Goal: Task Accomplishment & Management: Complete application form

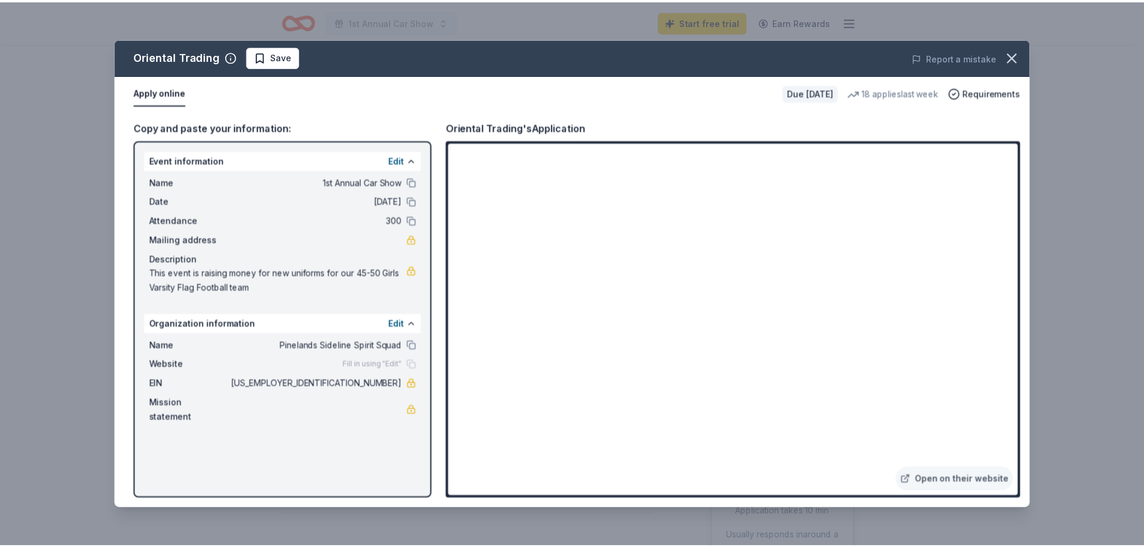
scroll to position [360, 0]
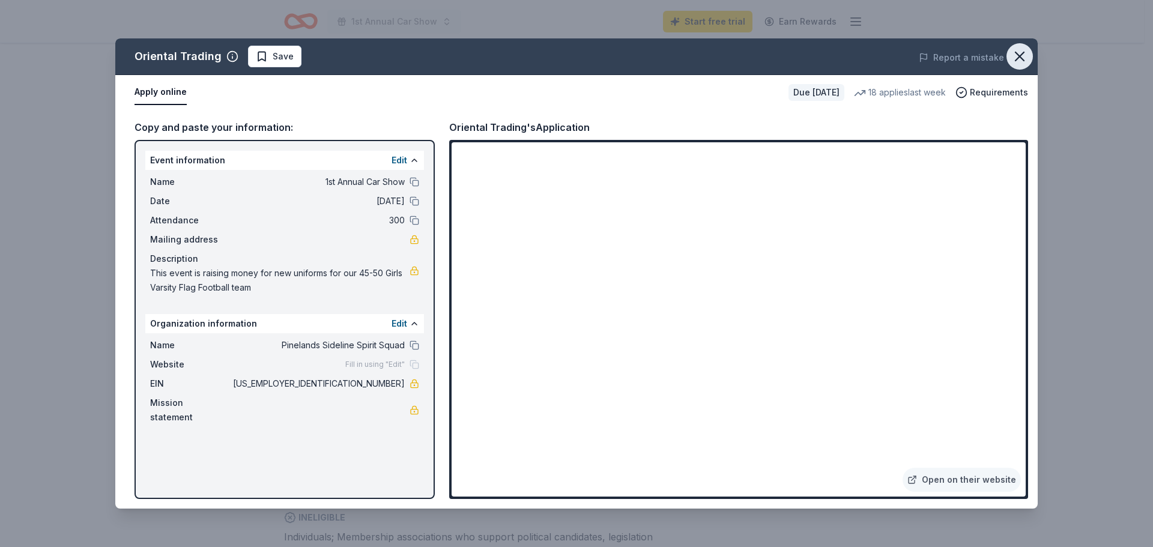
click at [1025, 57] on icon "button" at bounding box center [1020, 56] width 17 height 17
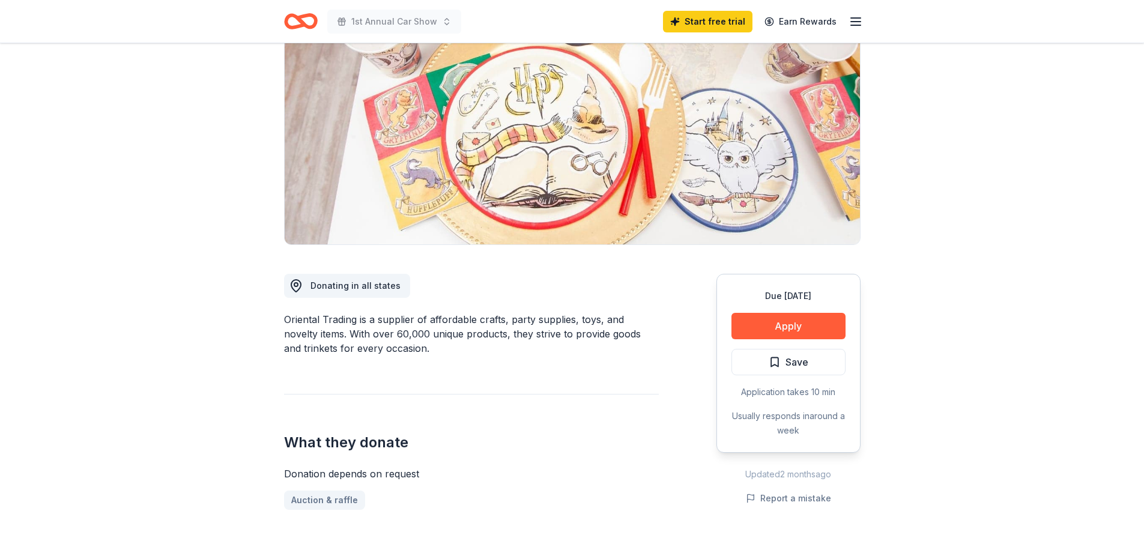
scroll to position [0, 0]
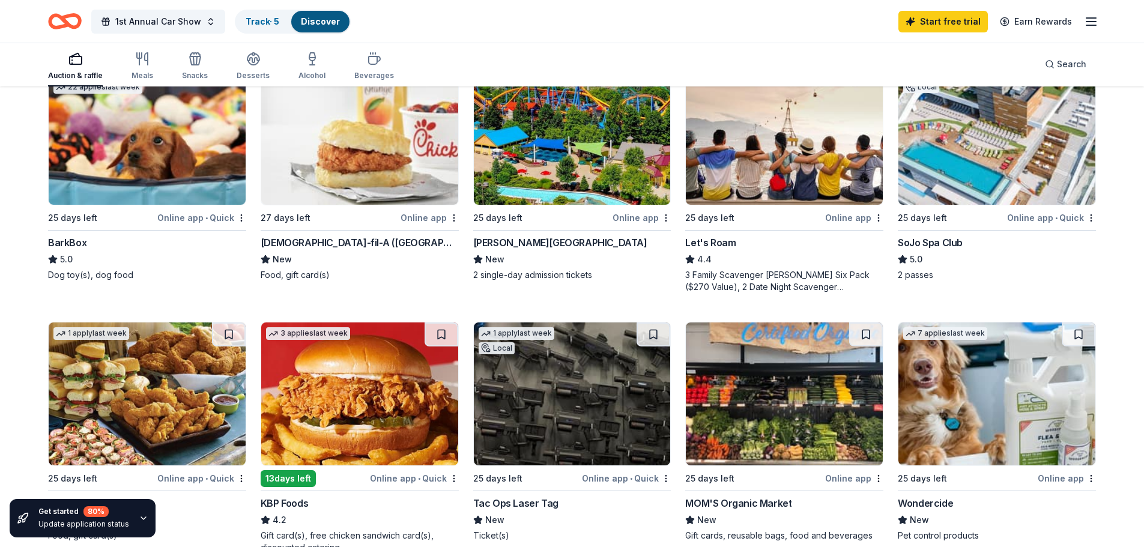
scroll to position [541, 0]
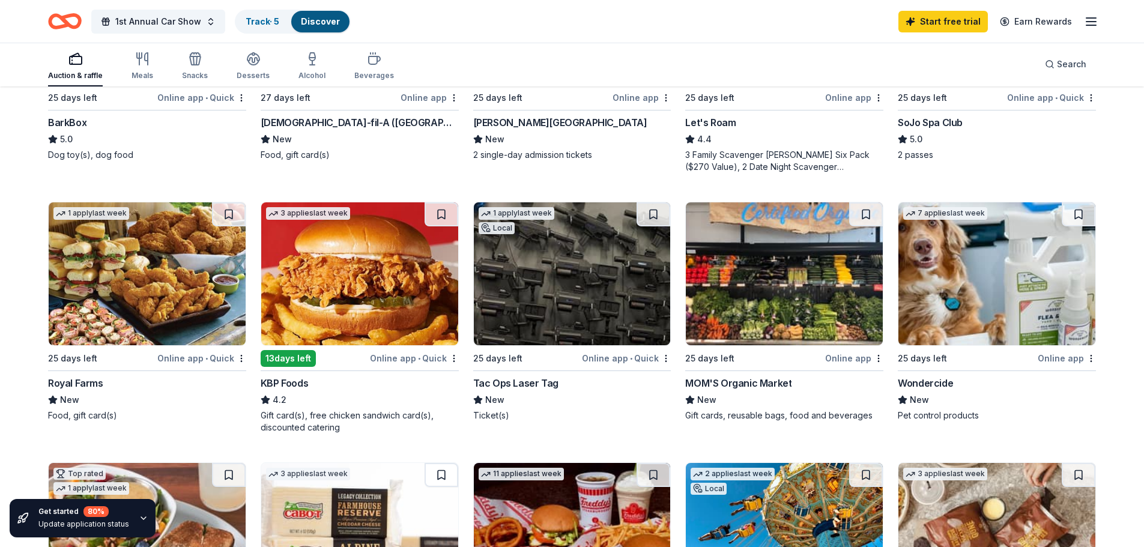
click at [117, 312] on img at bounding box center [147, 273] width 197 height 143
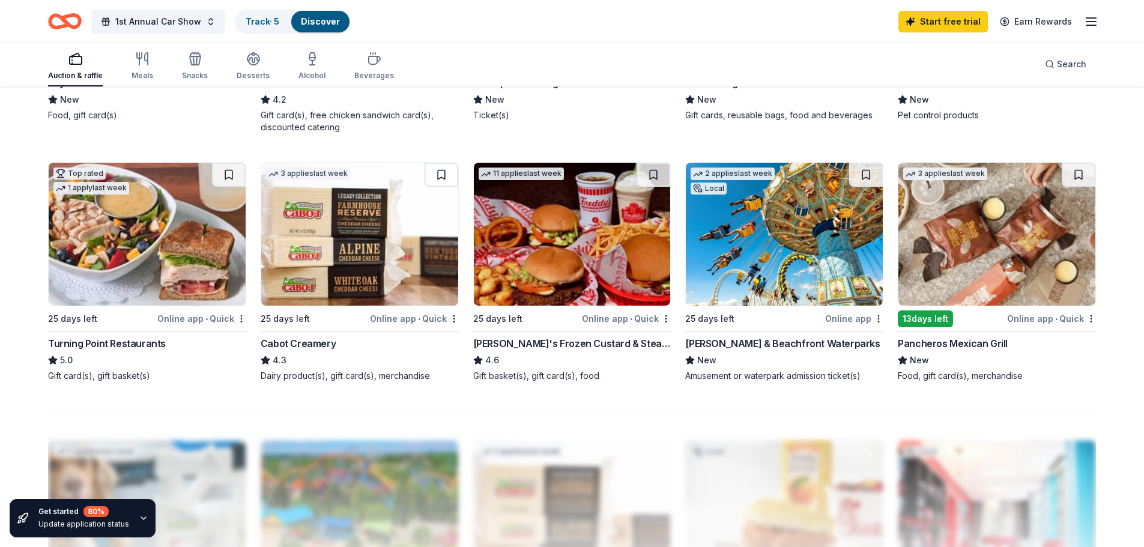
scroll to position [901, 0]
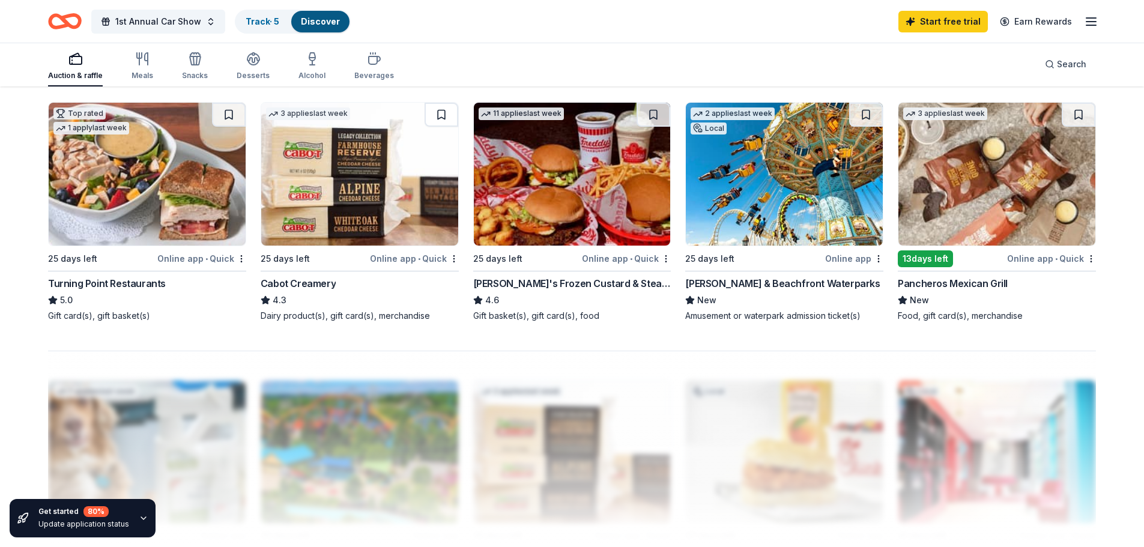
click at [574, 287] on div "Freddy's Frozen Custard & Steakburgers" at bounding box center [572, 283] width 198 height 14
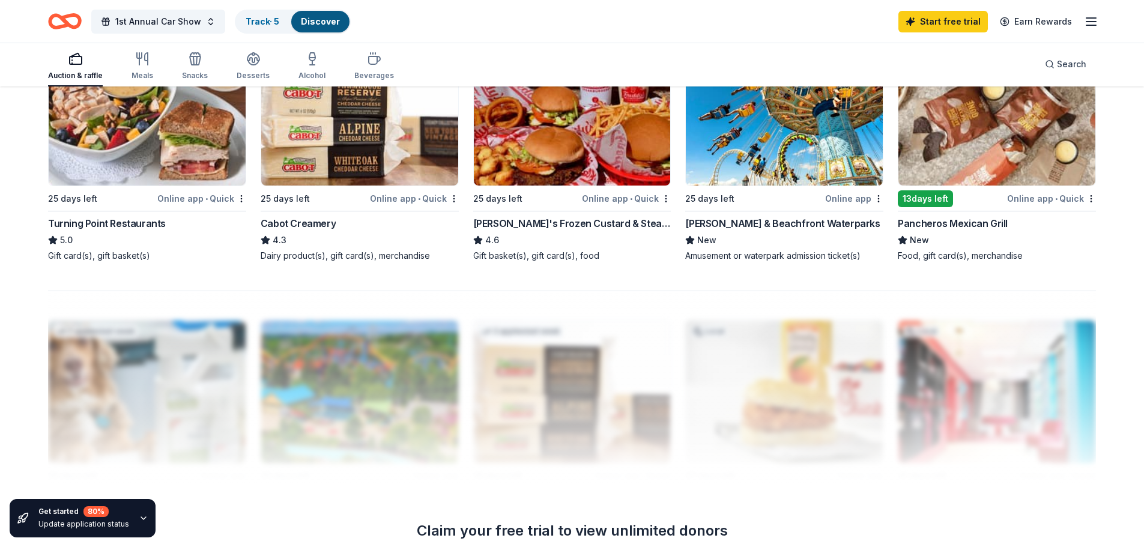
click at [778, 223] on div "[PERSON_NAME] & Beachfront Waterparks" at bounding box center [782, 223] width 195 height 14
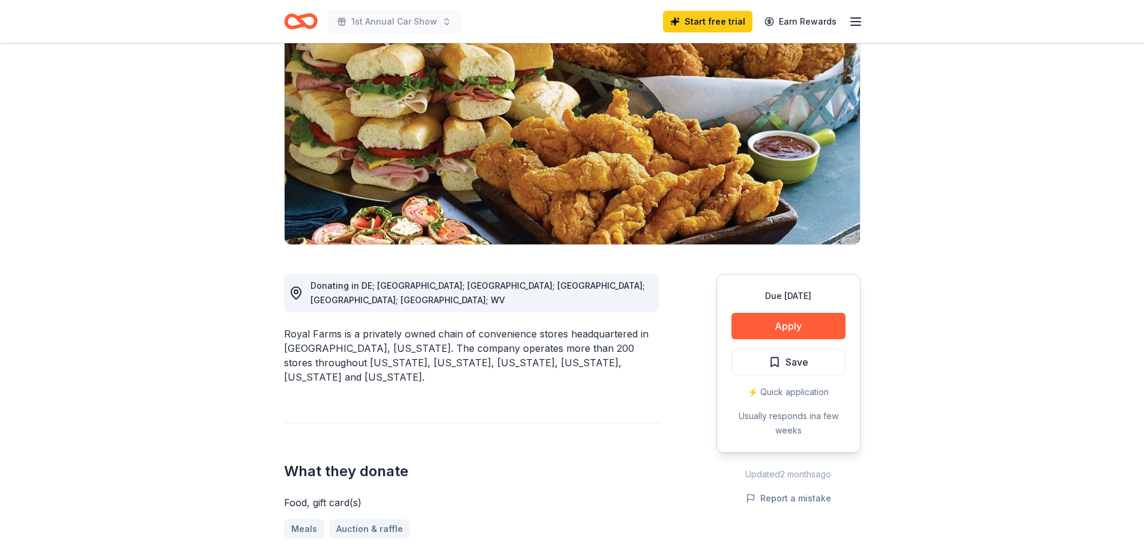
scroll to position [180, 0]
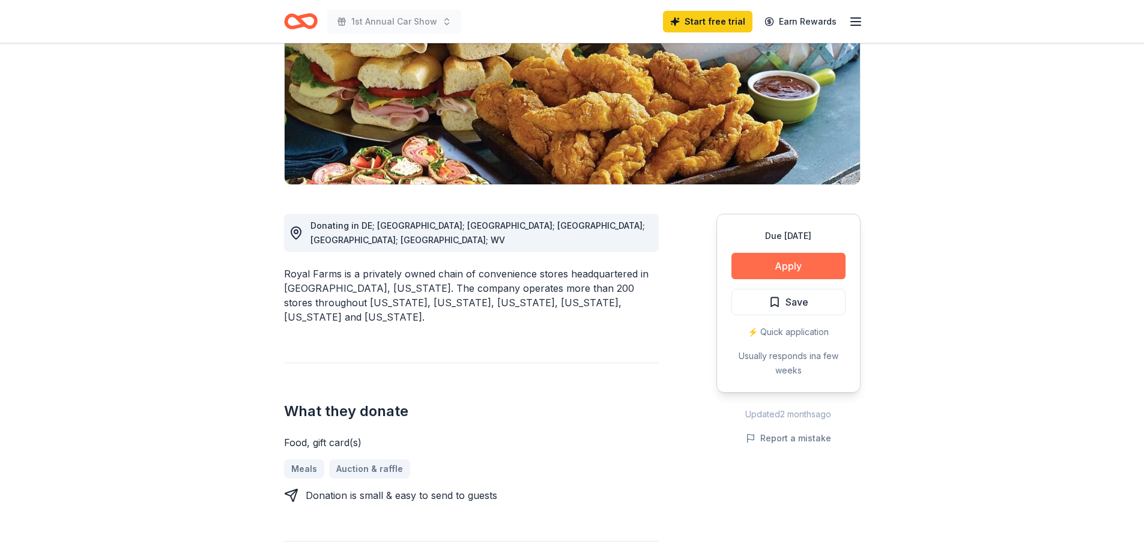
click at [788, 269] on button "Apply" at bounding box center [789, 266] width 114 height 26
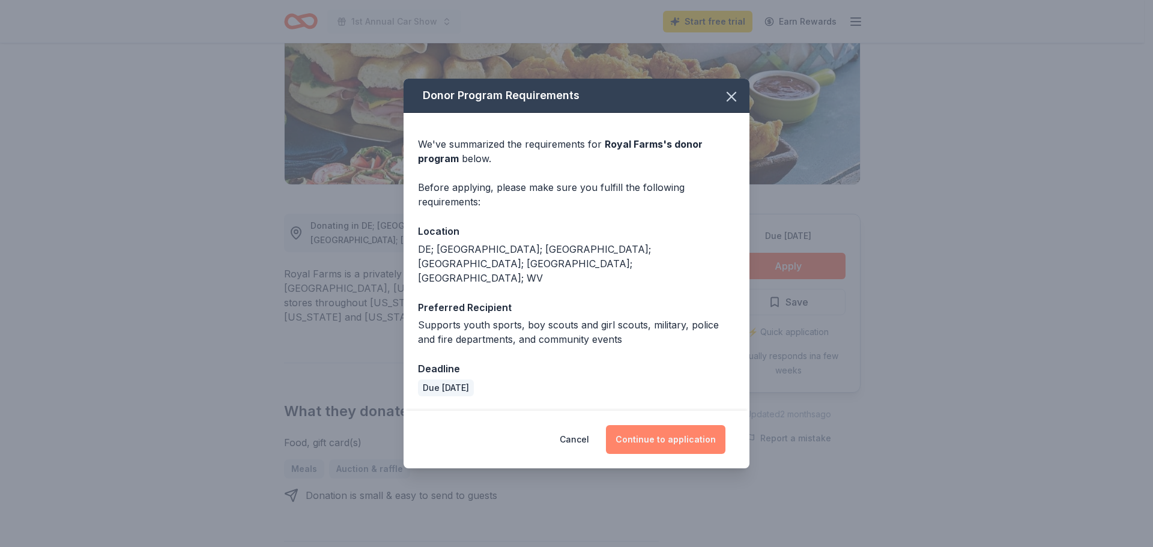
click at [681, 430] on button "Continue to application" at bounding box center [666, 439] width 120 height 29
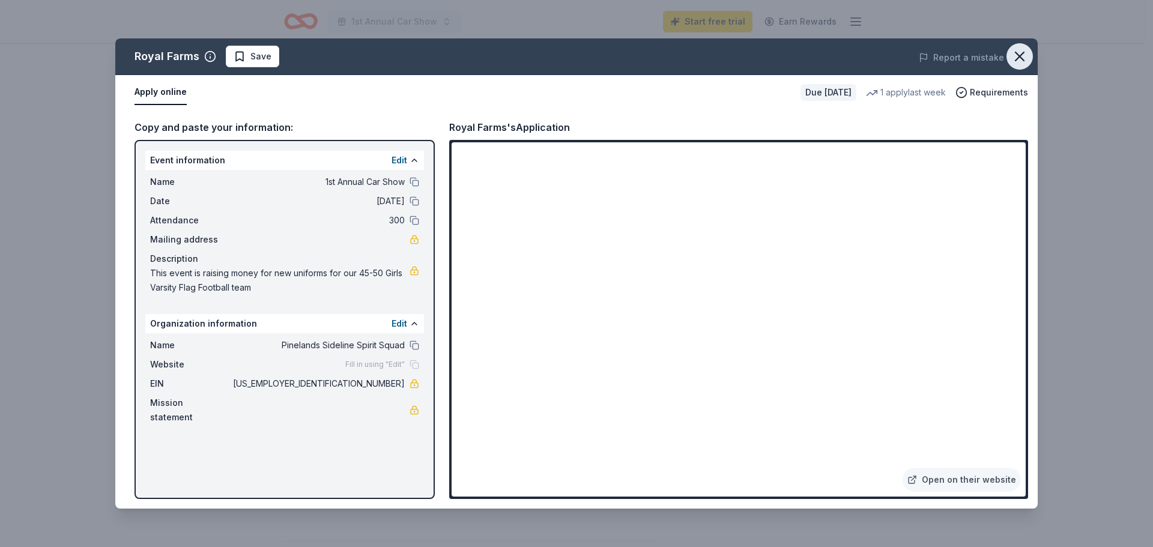
click at [1020, 58] on icon "button" at bounding box center [1020, 56] width 17 height 17
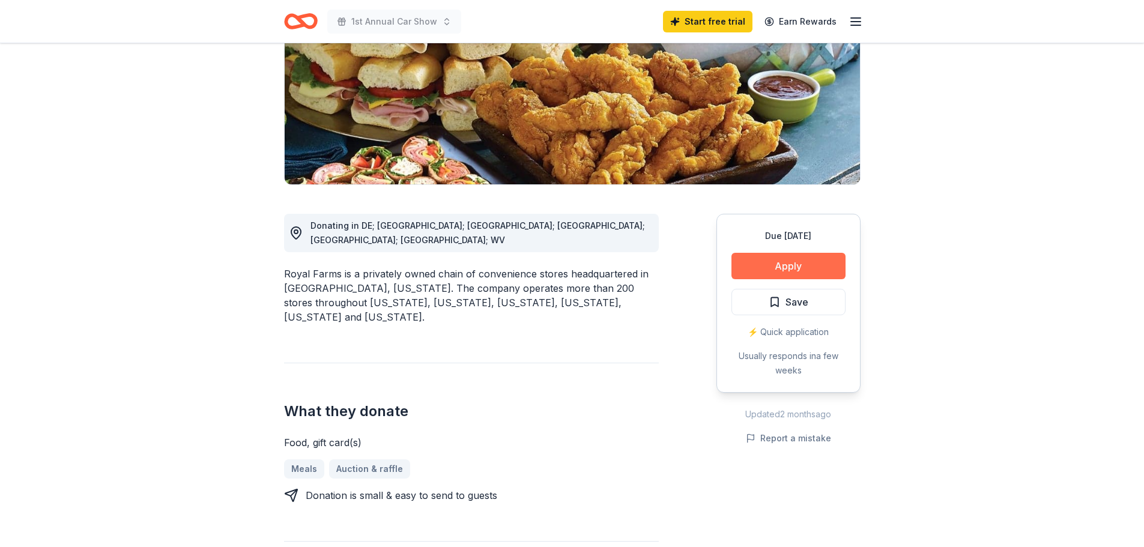
click at [802, 259] on button "Apply" at bounding box center [789, 266] width 114 height 26
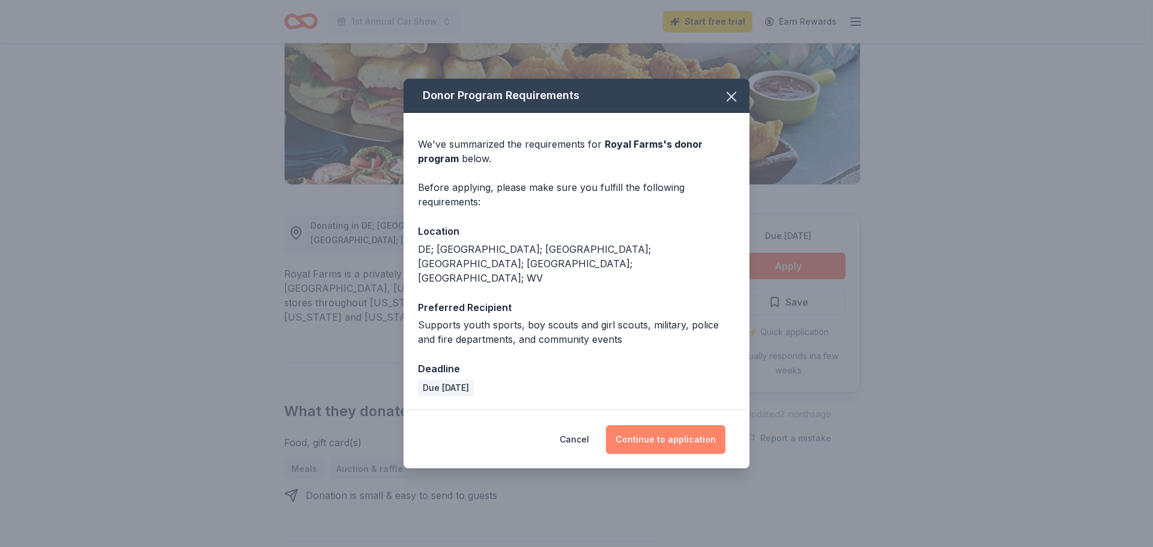
click at [674, 428] on button "Continue to application" at bounding box center [666, 439] width 120 height 29
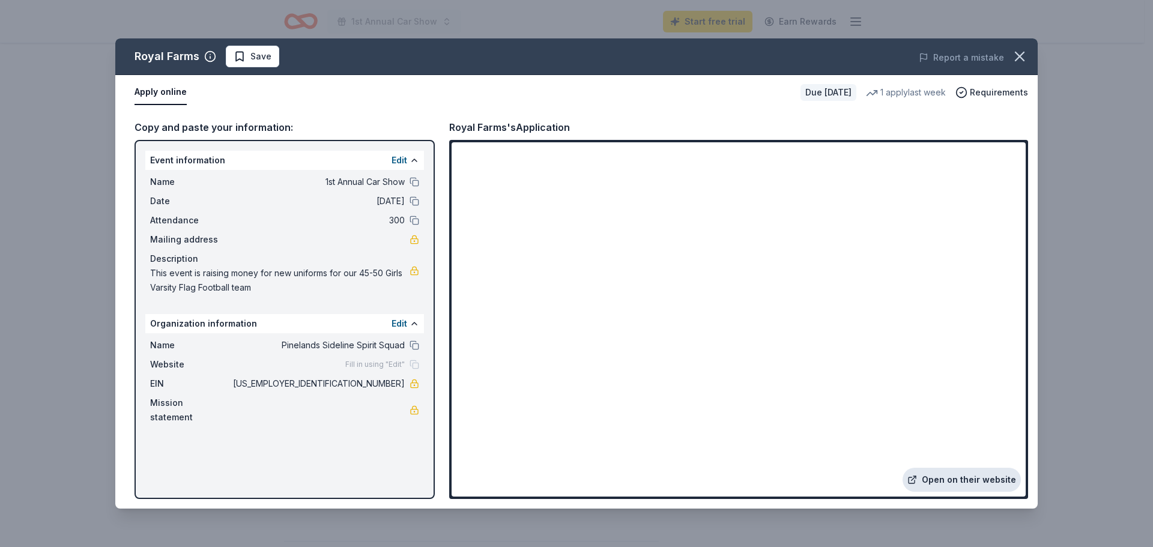
click at [983, 476] on link "Open on their website" at bounding box center [962, 480] width 118 height 24
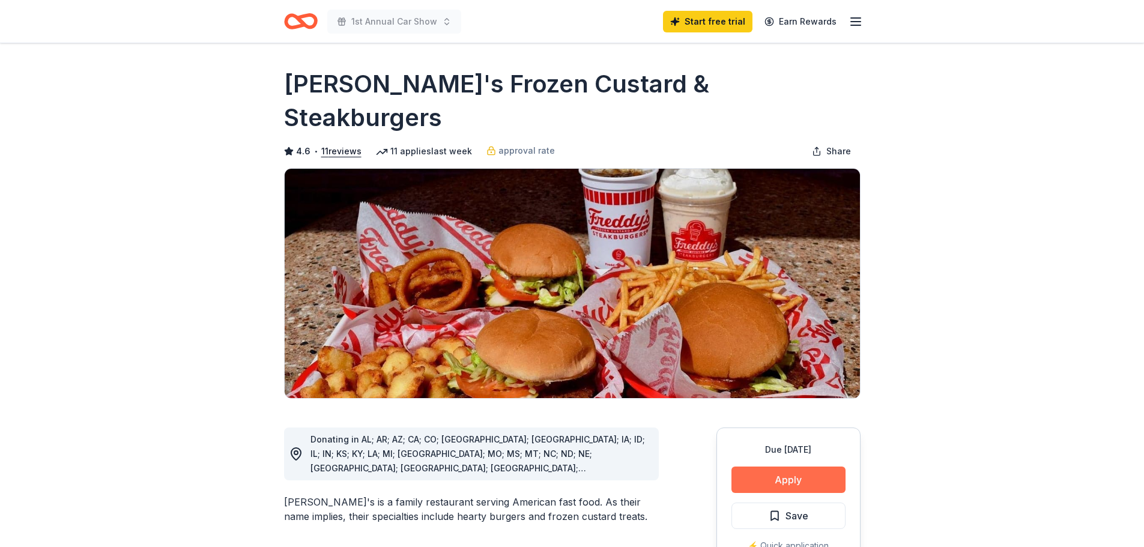
click at [809, 467] on button "Apply" at bounding box center [789, 480] width 114 height 26
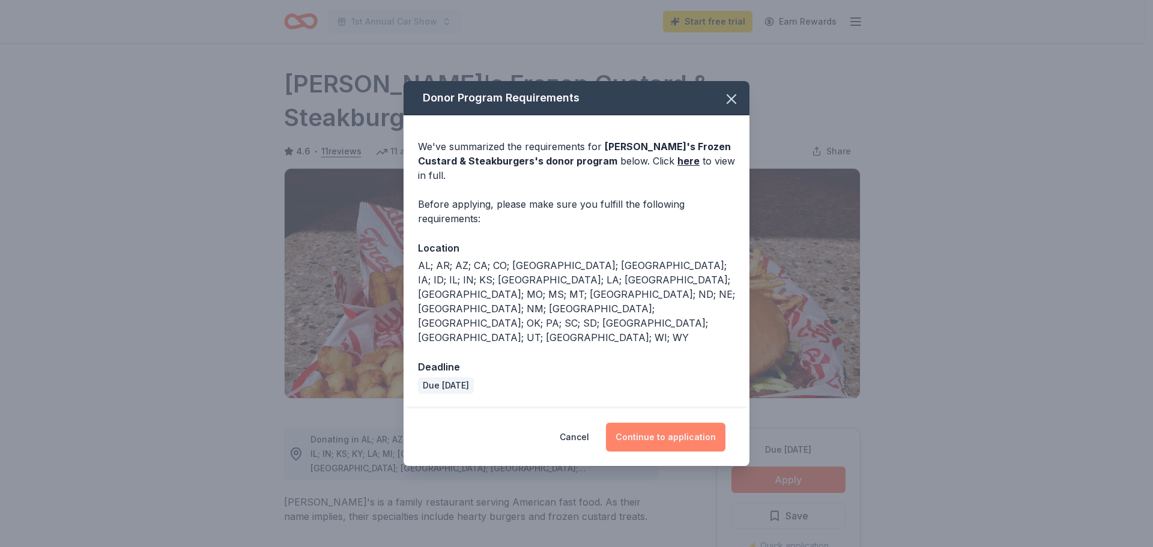
click at [694, 423] on button "Continue to application" at bounding box center [666, 437] width 120 height 29
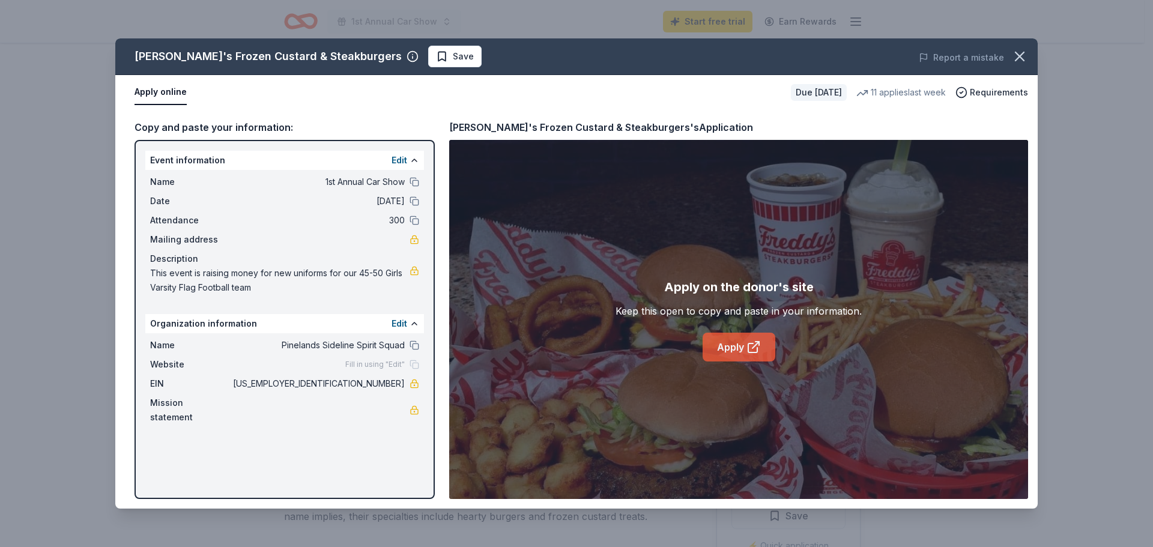
click at [747, 351] on icon at bounding box center [754, 347] width 14 height 14
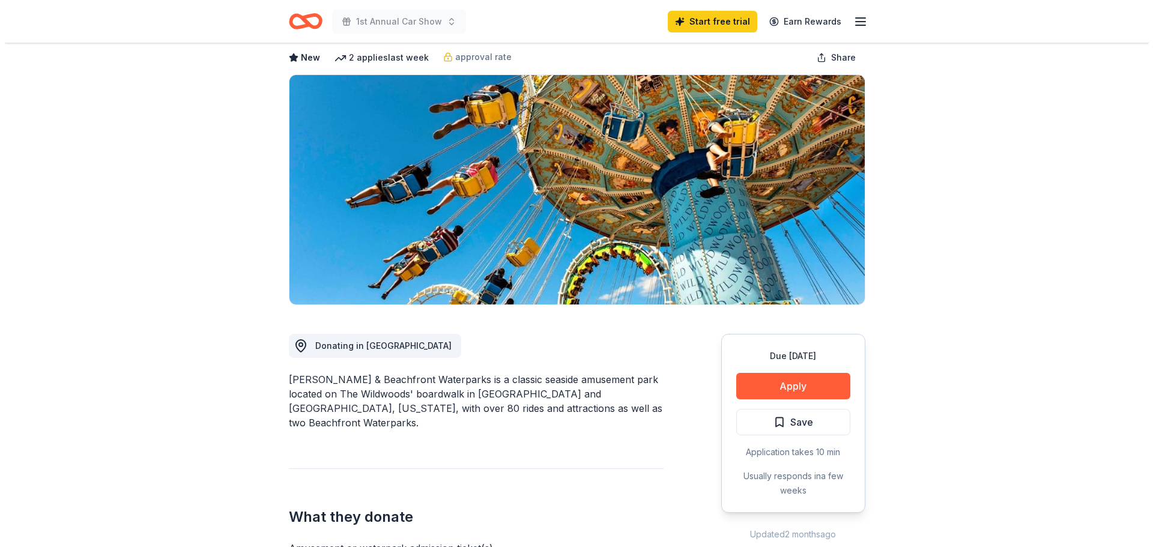
scroll to position [120, 0]
